Goal: Task Accomplishment & Management: Use online tool/utility

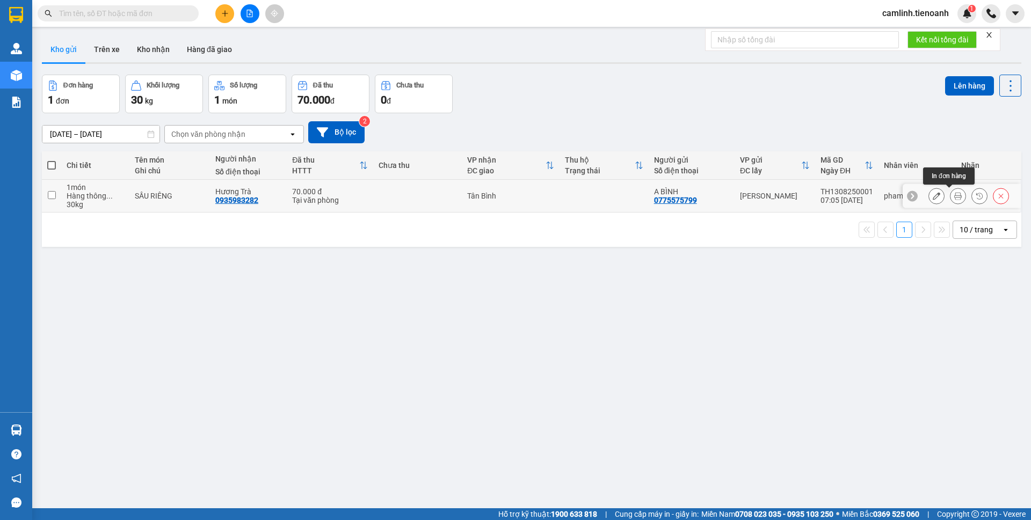
click at [954, 196] on icon at bounding box center [958, 196] width 8 height 8
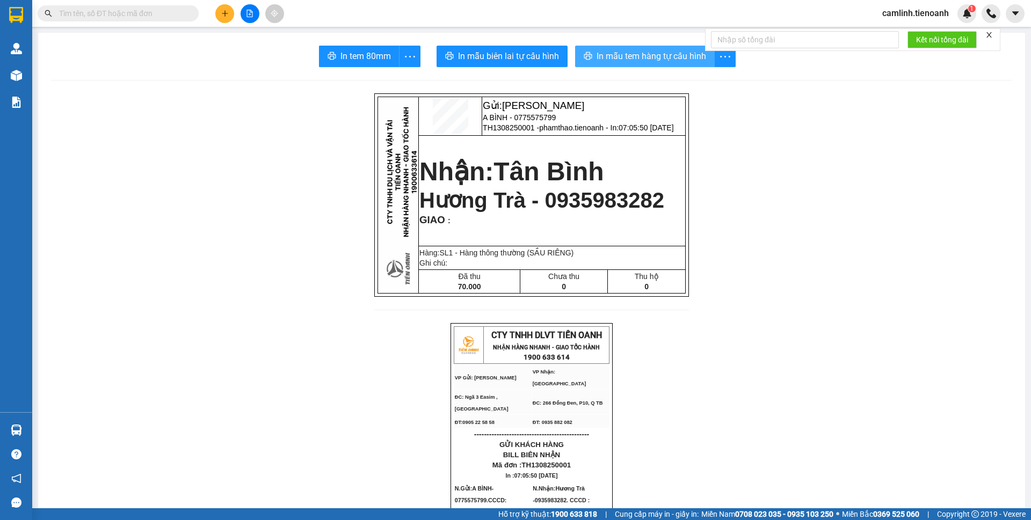
drag, startPoint x: 631, startPoint y: 61, endPoint x: 725, endPoint y: 154, distance: 132.1
click at [632, 61] on span "In mẫu tem hàng tự cấu hình" at bounding box center [650, 55] width 109 height 13
